Goal: Transaction & Acquisition: Purchase product/service

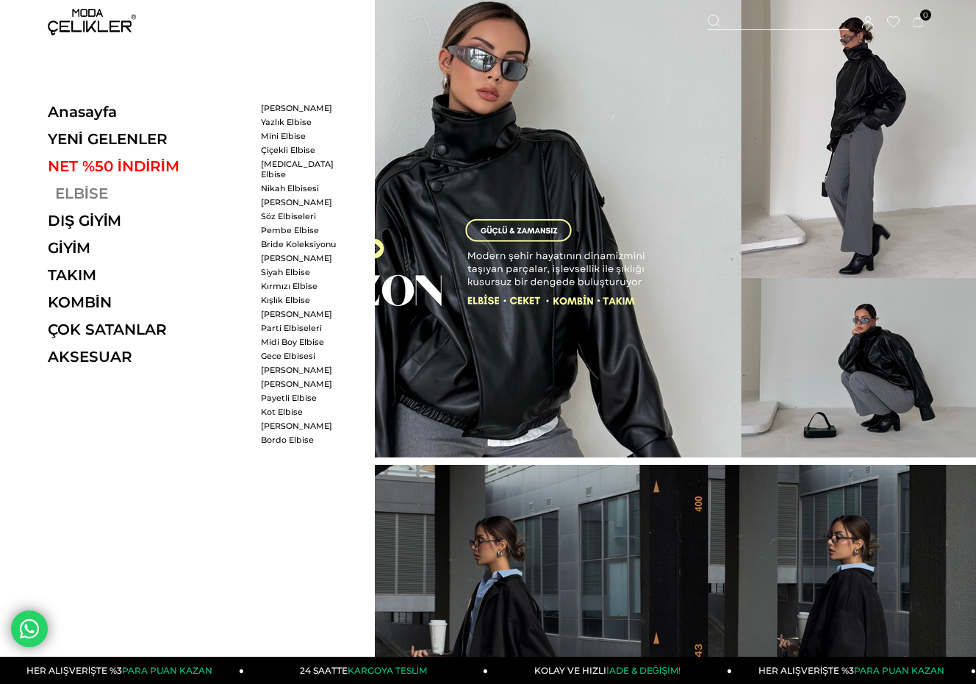
click at [73, 190] on link "ELBİSE" at bounding box center [149, 194] width 202 height 18
click at [85, 193] on link "ELBİSE" at bounding box center [149, 194] width 202 height 18
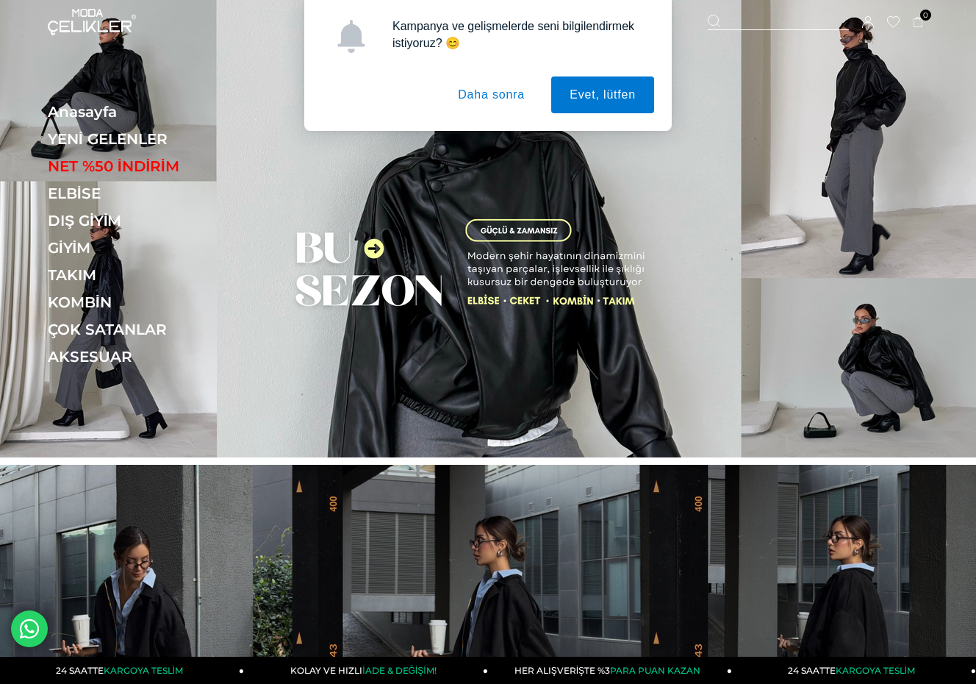
click at [476, 96] on button "Daha sonra" at bounding box center [492, 94] width 104 height 37
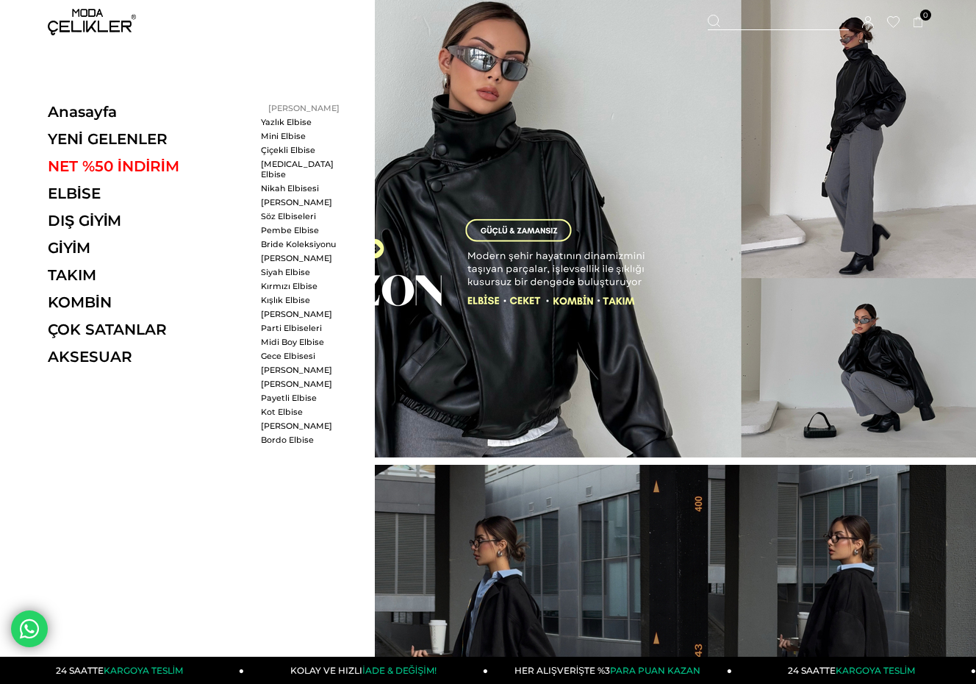
click at [287, 107] on link "[PERSON_NAME]" at bounding box center [303, 108] width 85 height 10
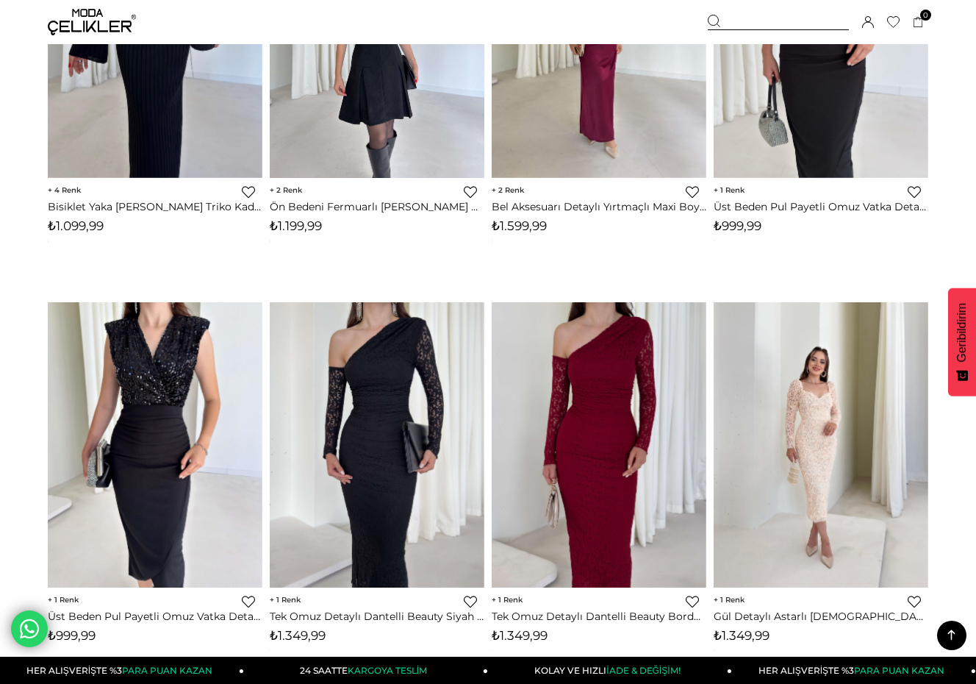
scroll to position [7867, 0]
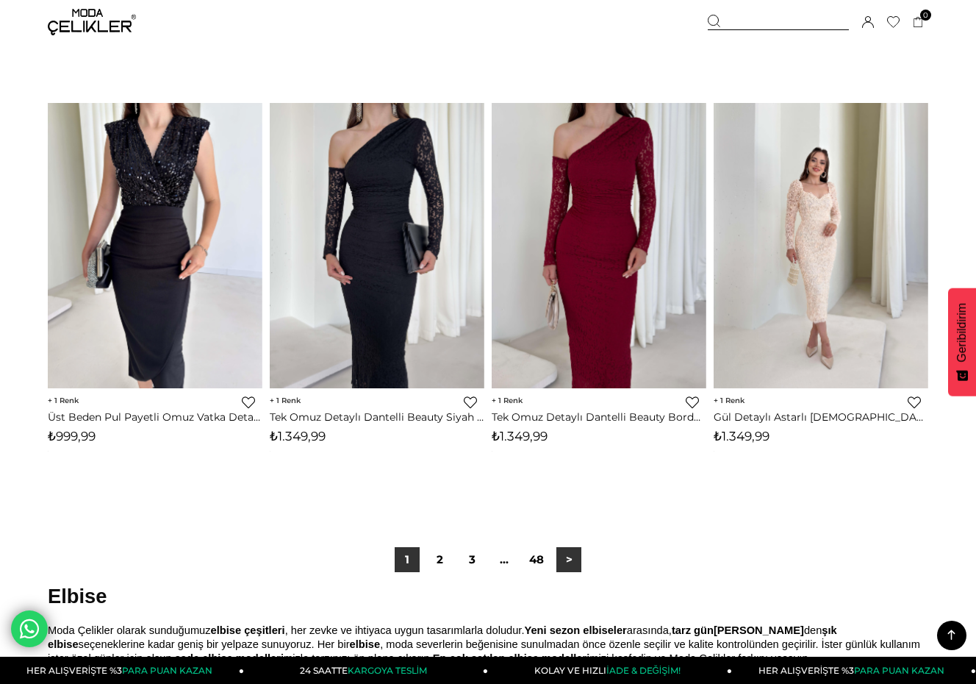
click at [569, 555] on link ">" at bounding box center [569, 559] width 25 height 25
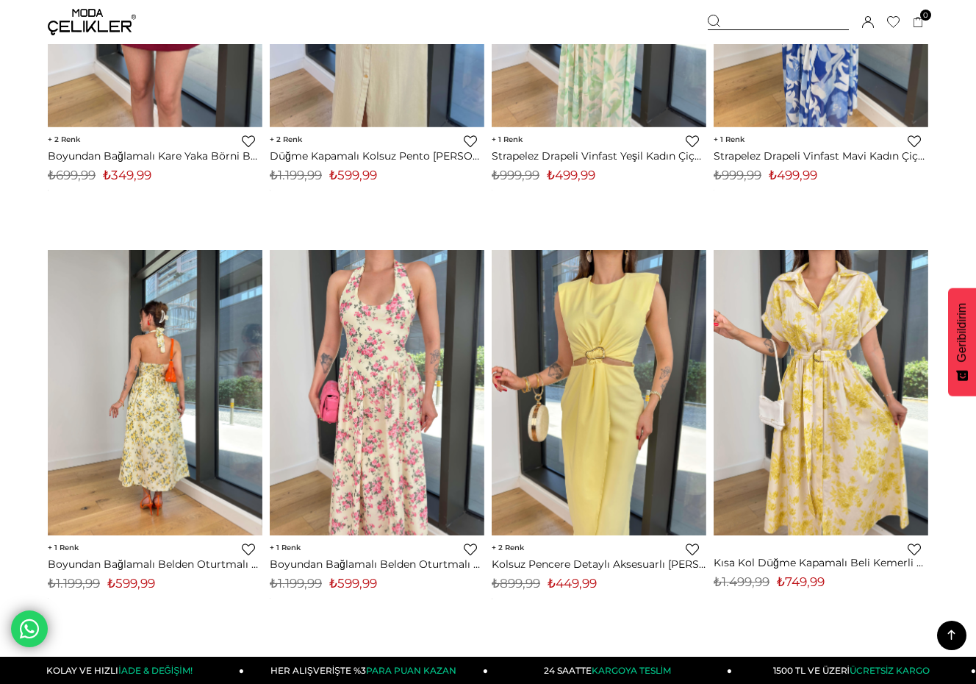
scroll to position [5661, 0]
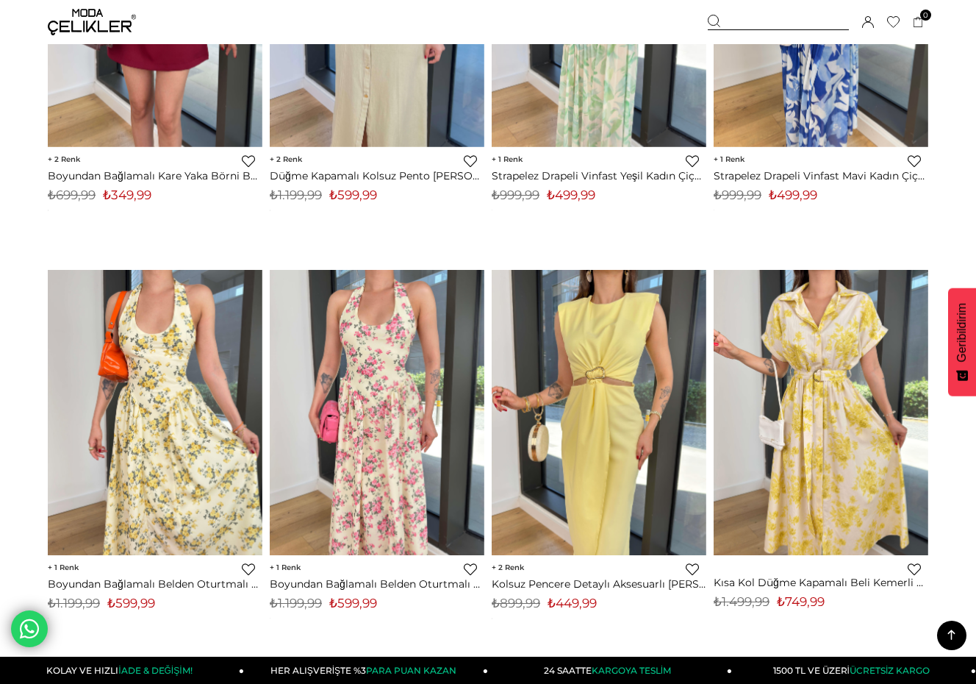
click at [96, 21] on img at bounding box center [92, 22] width 88 height 26
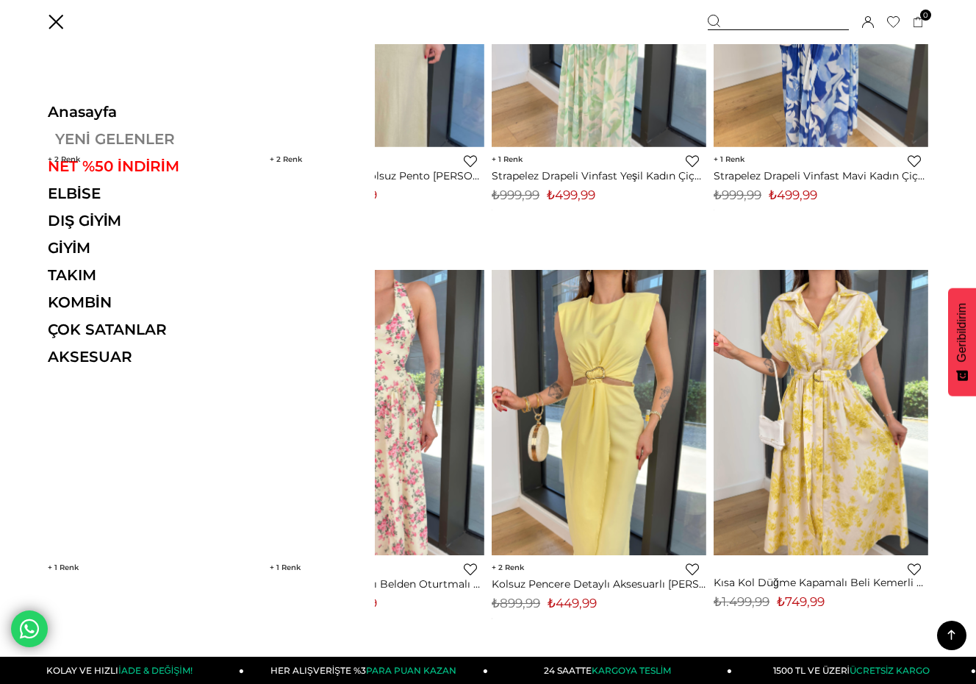
click at [72, 136] on link "YENİ GELENLER" at bounding box center [149, 139] width 202 height 18
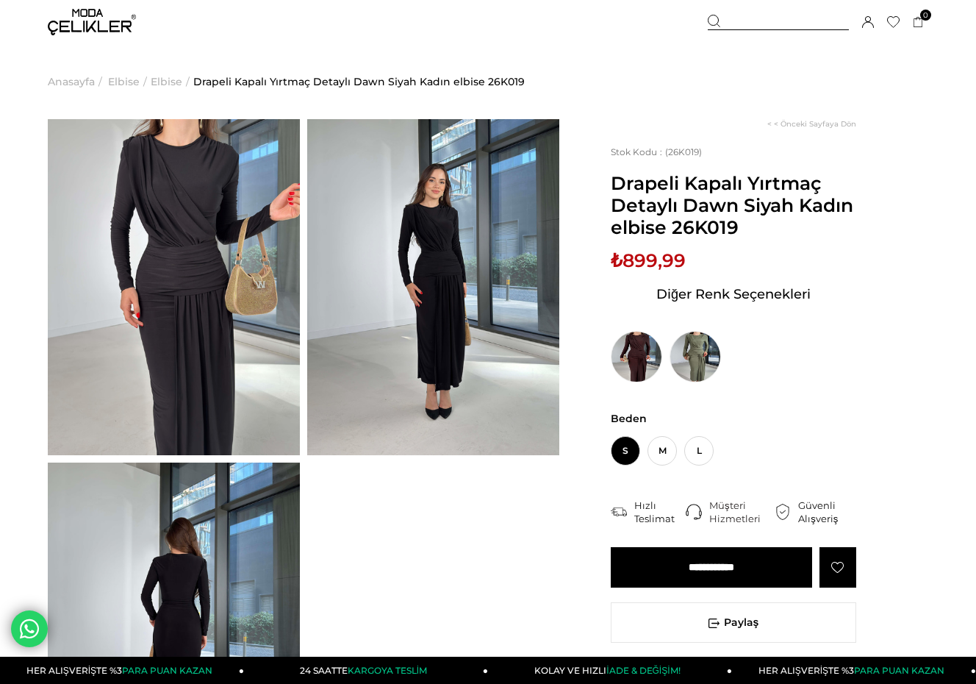
click at [181, 266] on img at bounding box center [174, 287] width 252 height 336
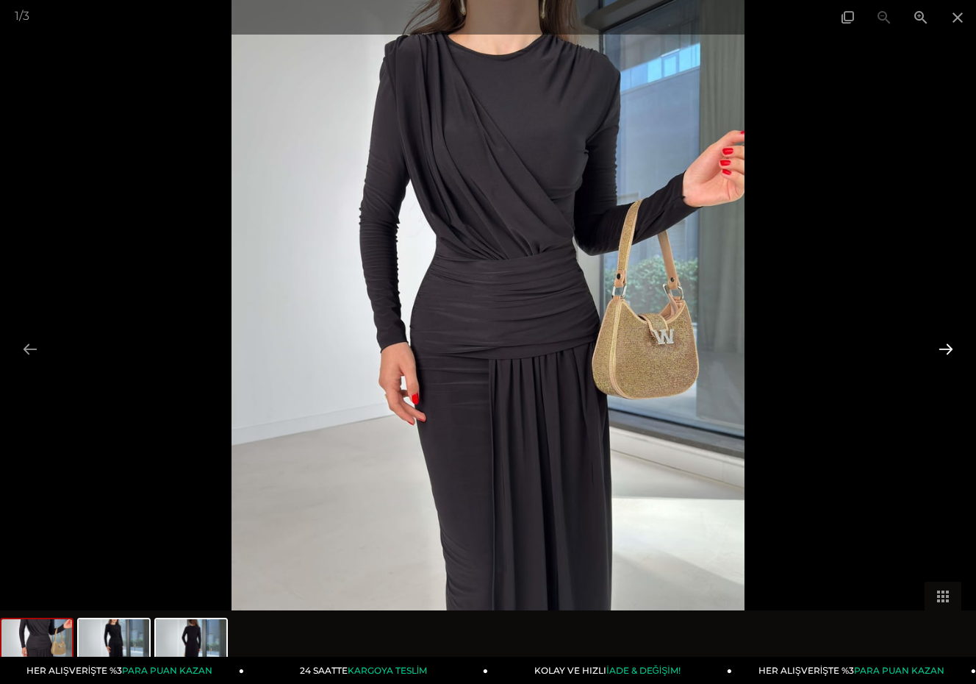
click at [946, 354] on button at bounding box center [946, 349] width 31 height 29
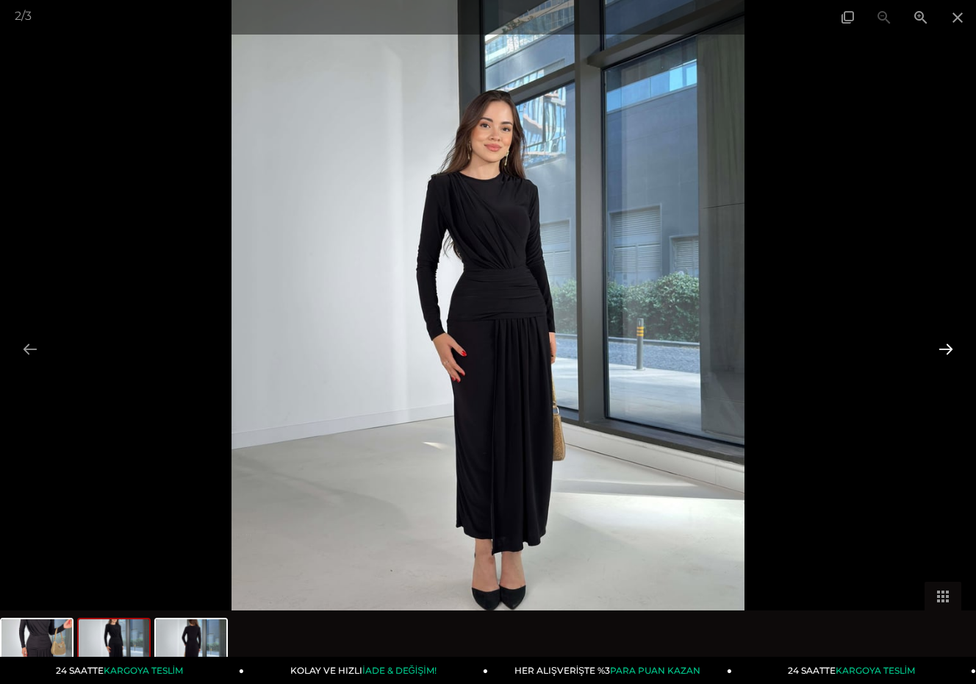
click at [946, 354] on button at bounding box center [946, 349] width 31 height 29
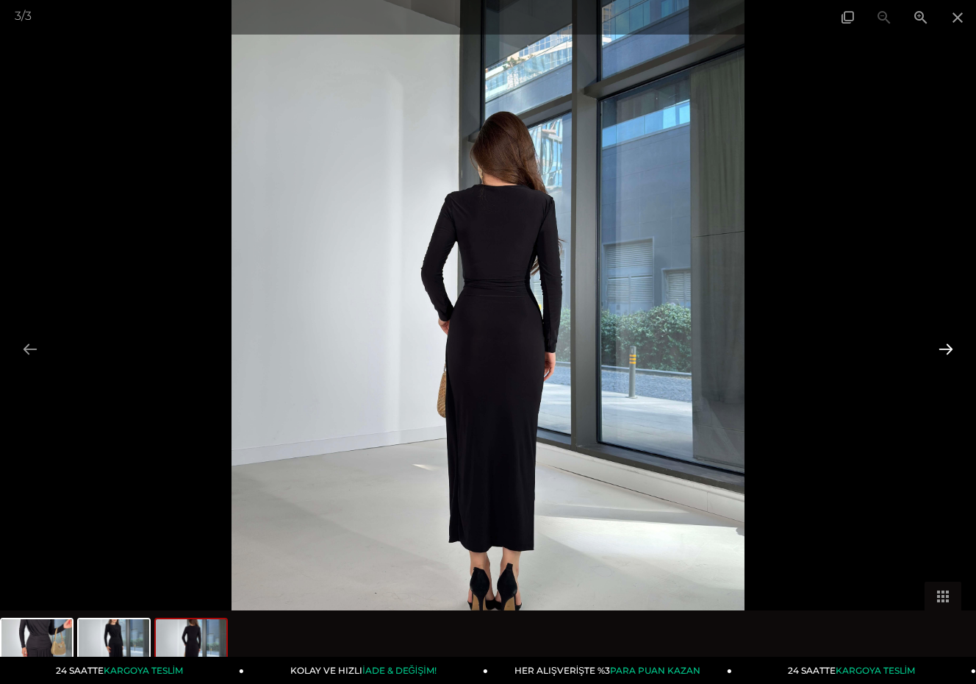
click at [946, 354] on button at bounding box center [946, 349] width 31 height 29
